Goal: Information Seeking & Learning: Learn about a topic

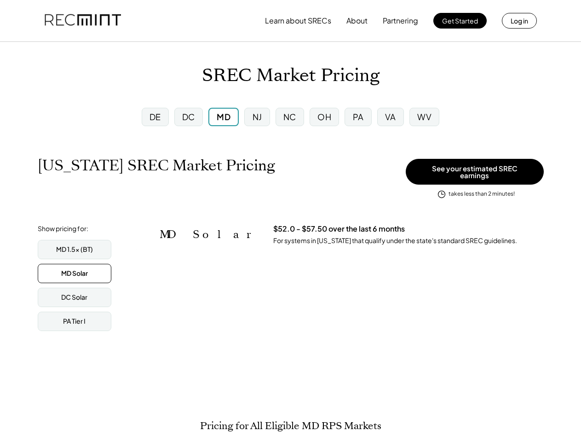
scroll to position [152, 407]
click at [290, 21] on button "Learn about SRECs" at bounding box center [298, 21] width 66 height 18
click at [291, 21] on button "Learn about SRECs" at bounding box center [298, 21] width 66 height 18
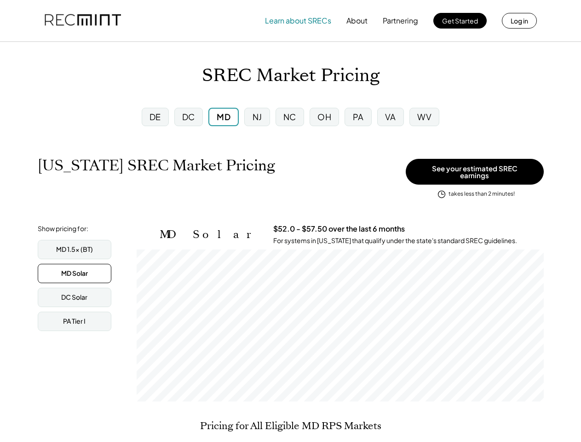
click at [291, 21] on button "Learn about SRECs" at bounding box center [298, 21] width 66 height 18
click at [83, 21] on img at bounding box center [83, 20] width 76 height 31
click at [401, 21] on button "Partnering" at bounding box center [400, 21] width 35 height 18
click at [298, 21] on button "Learn about SRECs" at bounding box center [298, 21] width 66 height 18
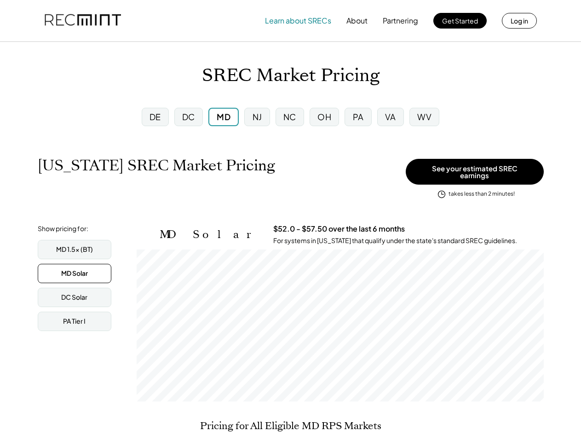
click at [357, 21] on button "About" at bounding box center [357, 21] width 21 height 18
